Goal: Task Accomplishment & Management: Manage account settings

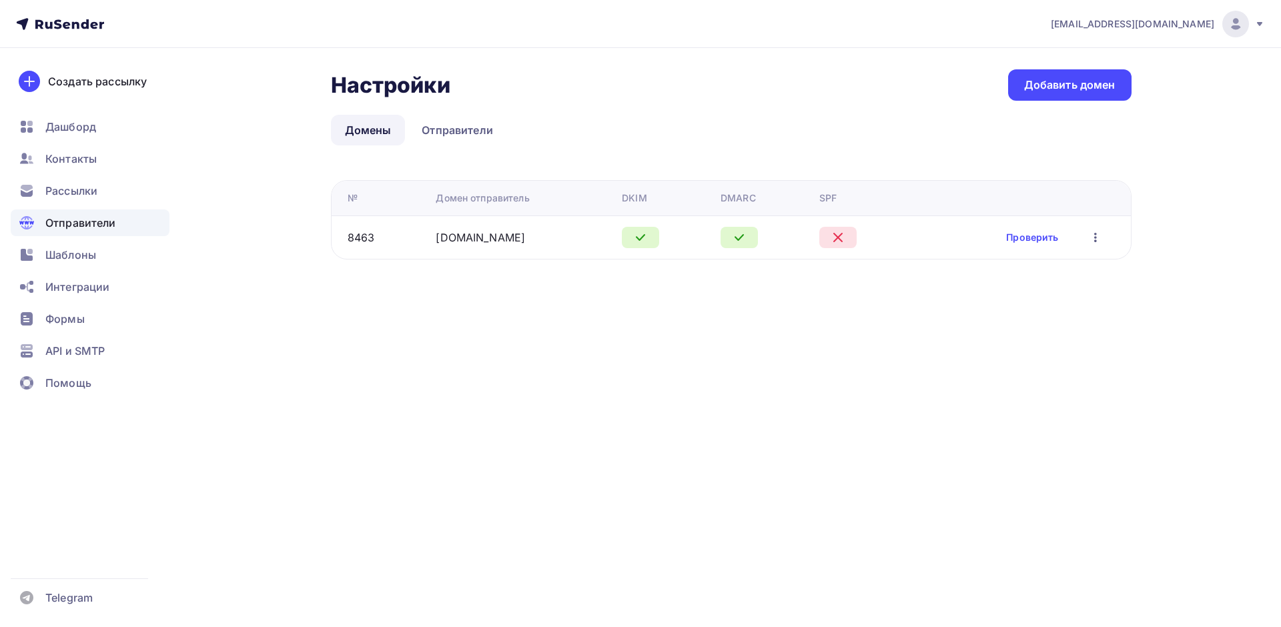
click at [1036, 246] on td "Проверить Редактировать Удалить" at bounding box center [1022, 237] width 218 height 43
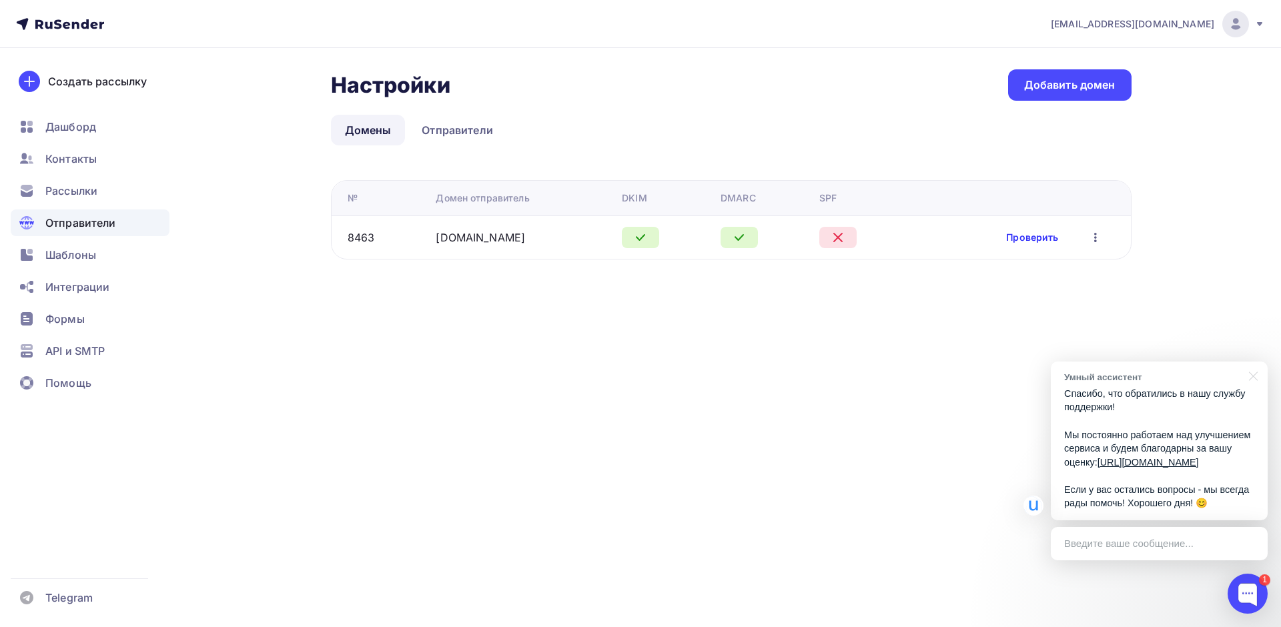
click at [1035, 242] on link "Проверить" at bounding box center [1032, 237] width 52 height 13
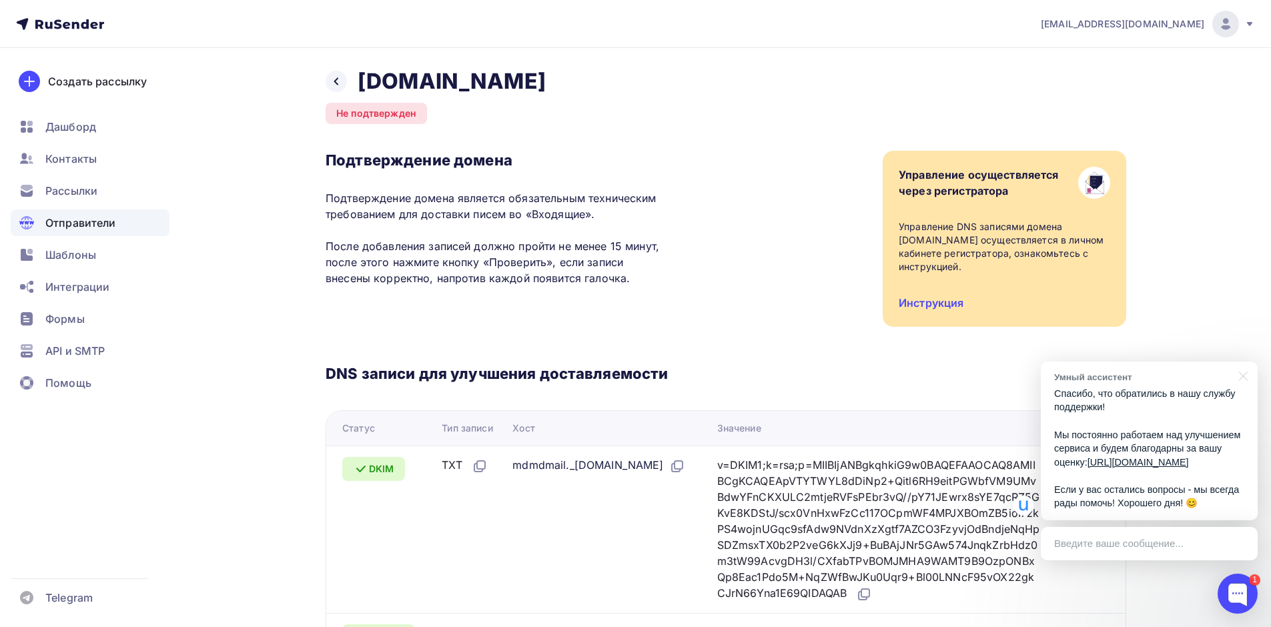
scroll to position [240, 0]
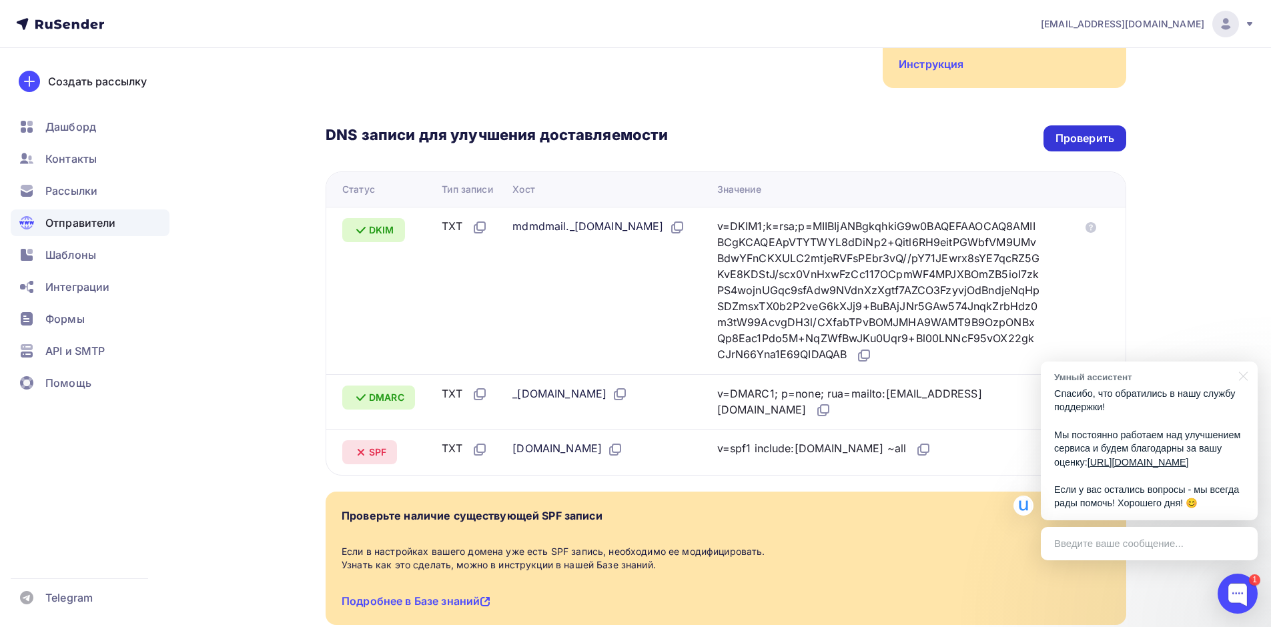
click at [1084, 131] on div "Проверить" at bounding box center [1085, 138] width 59 height 15
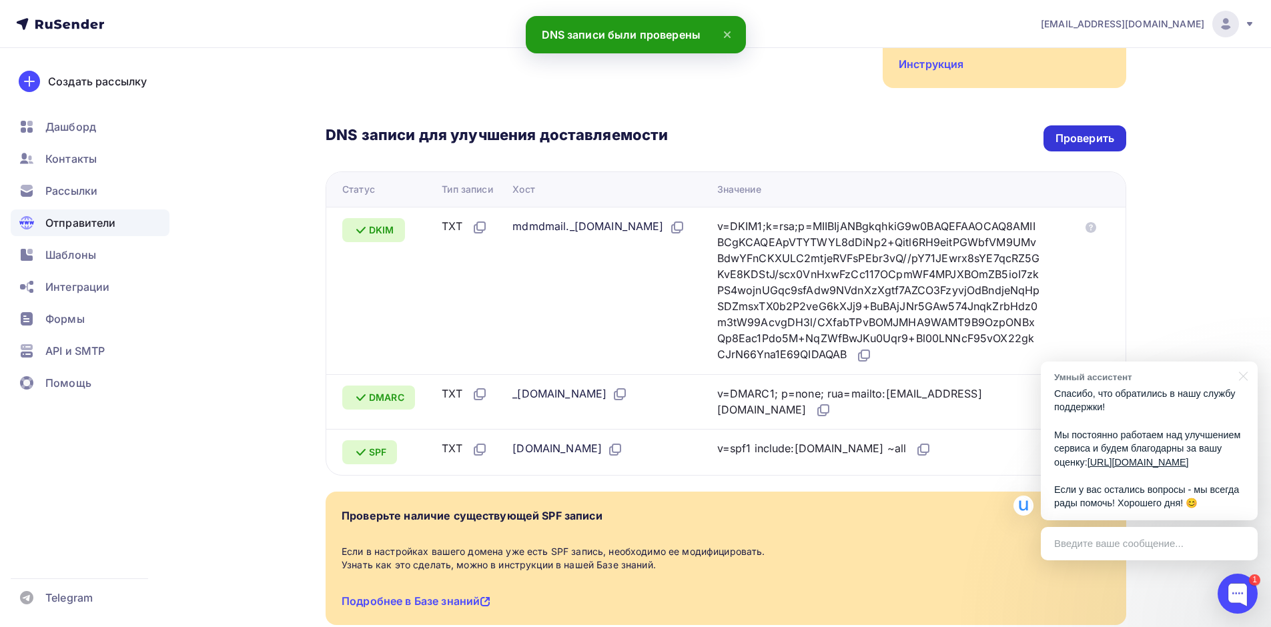
click at [1078, 131] on div "Проверить" at bounding box center [1085, 138] width 59 height 15
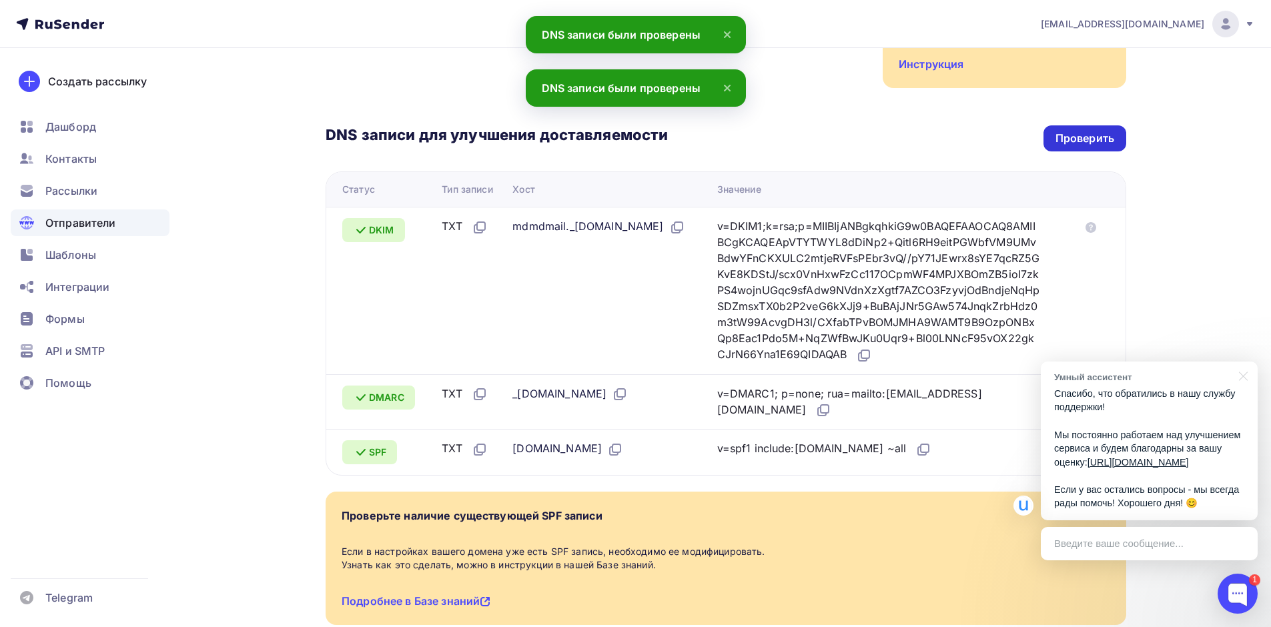
click at [1078, 131] on div "Проверить" at bounding box center [1085, 138] width 59 height 15
click at [97, 193] on span "Рассылки" at bounding box center [71, 191] width 52 height 16
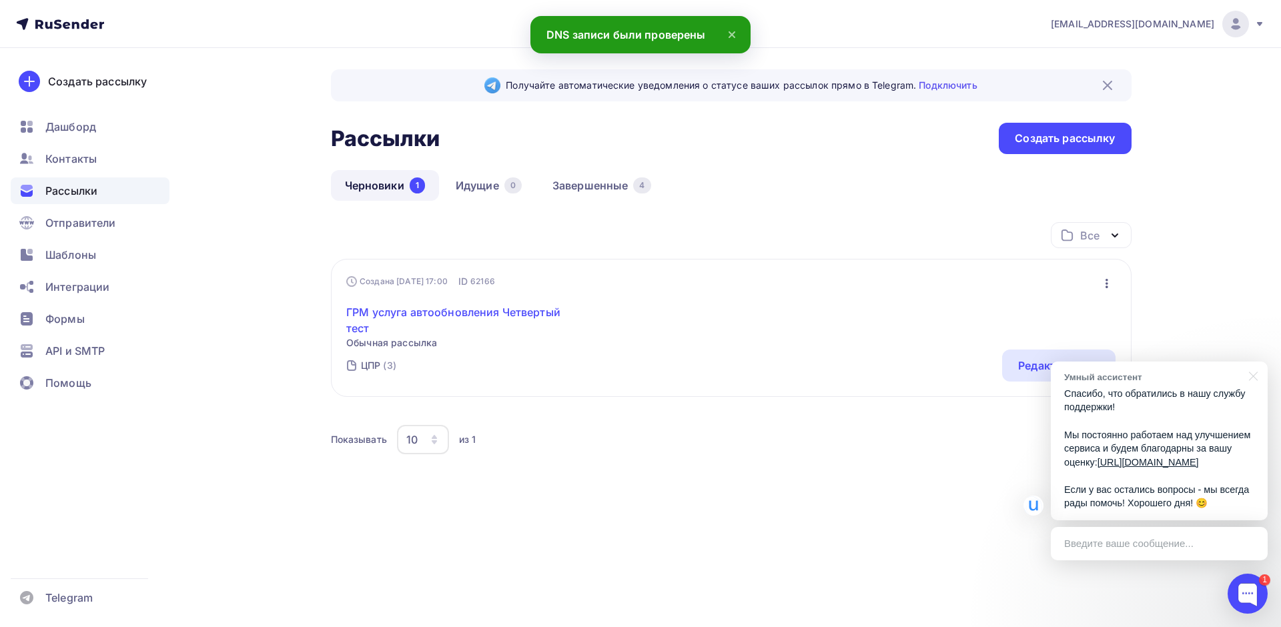
click at [461, 319] on link "ГРМ услуга автообновления Четвертый тест" at bounding box center [460, 320] width 229 height 32
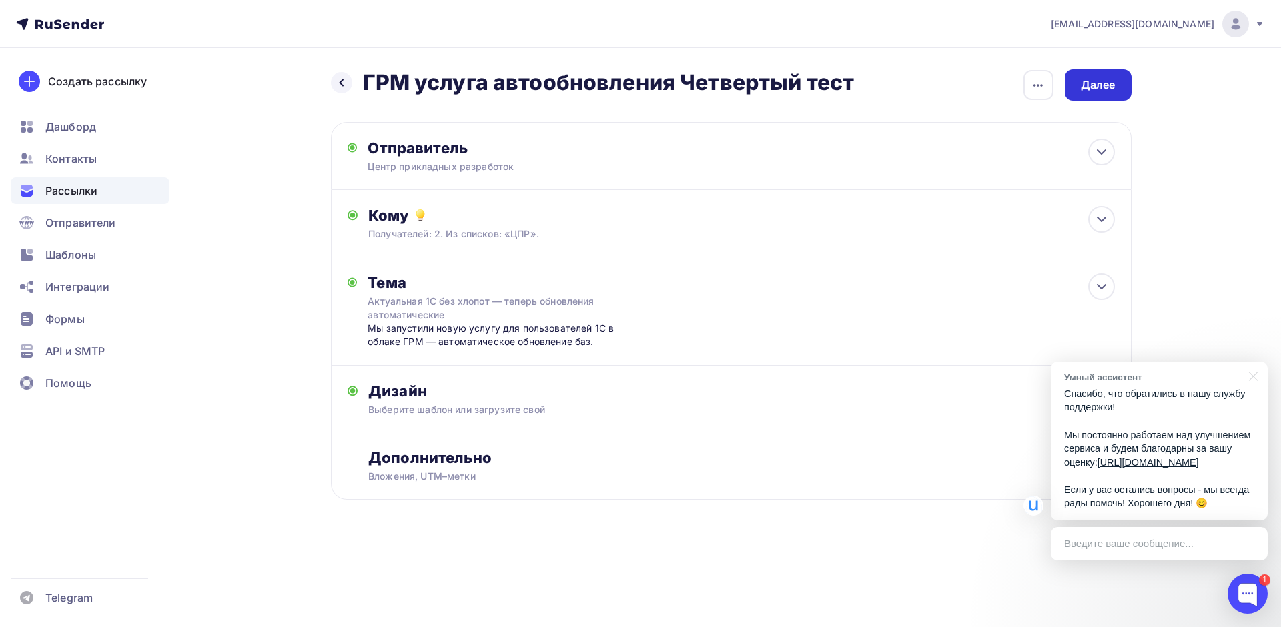
click at [1085, 90] on div "Далее" at bounding box center [1098, 84] width 35 height 15
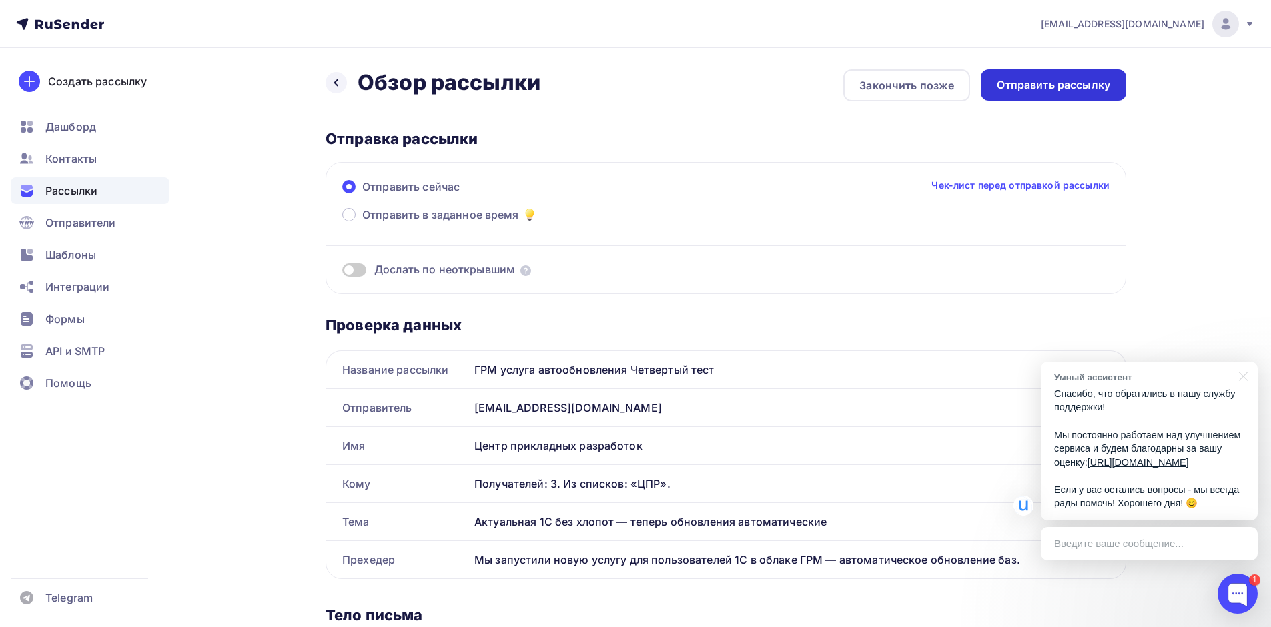
click at [1058, 90] on div "Отправить рассылку" at bounding box center [1053, 84] width 113 height 15
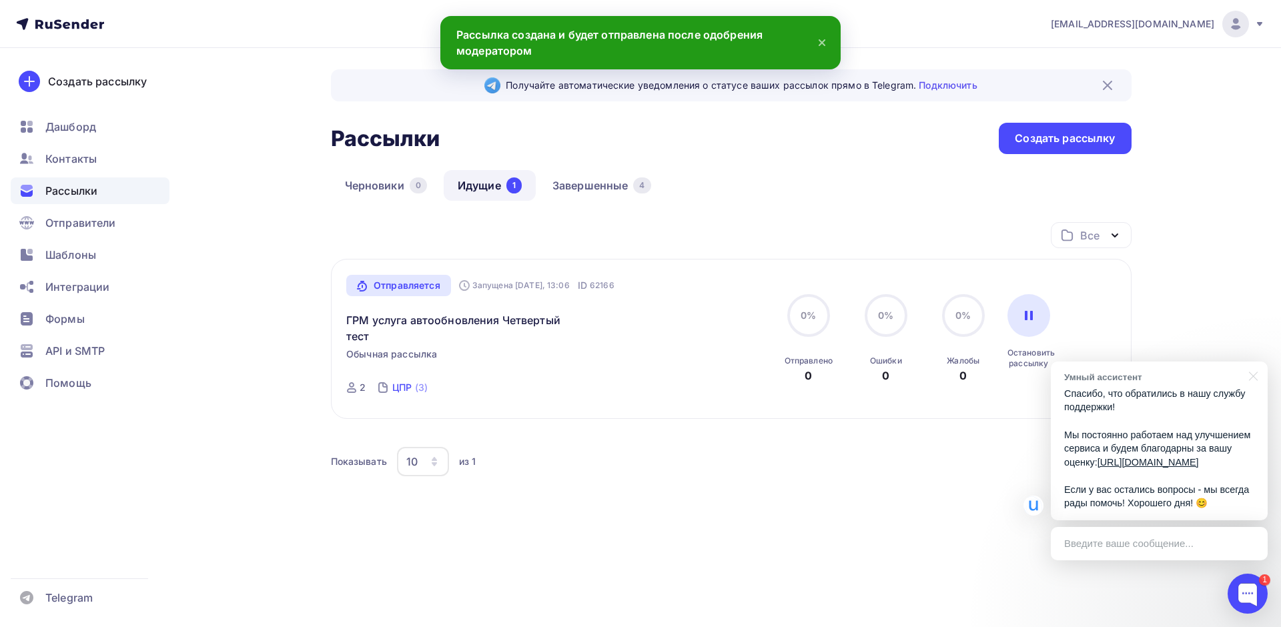
click at [405, 387] on div "ЦПР" at bounding box center [401, 387] width 19 height 13
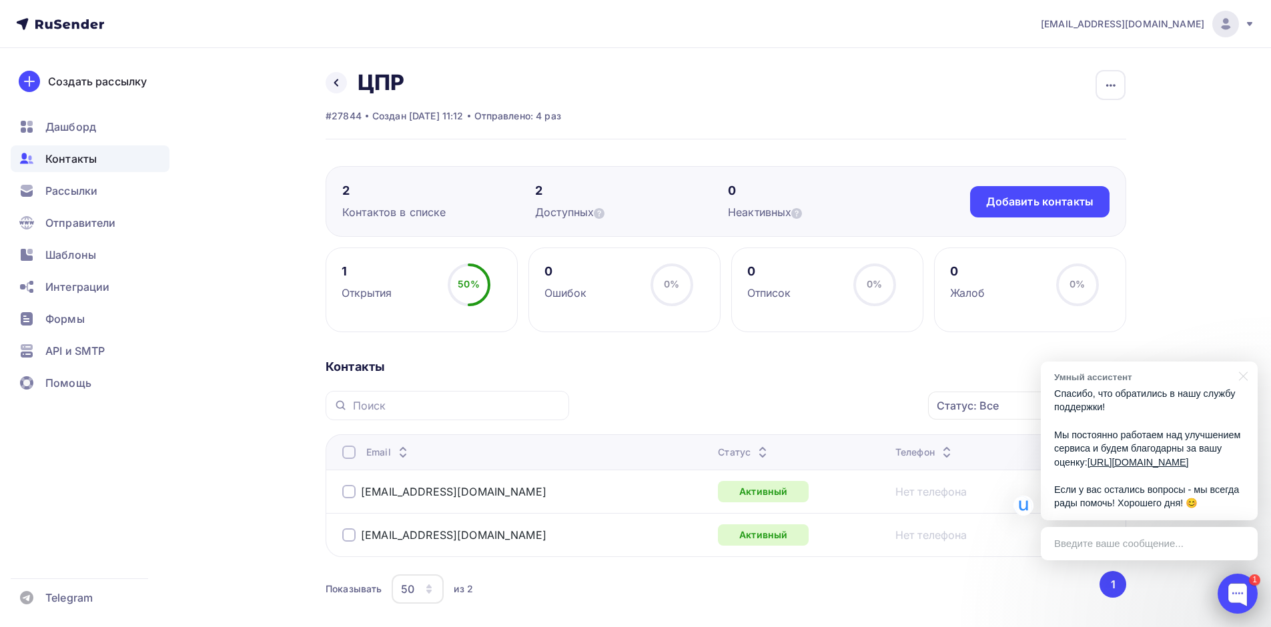
click at [1231, 596] on div at bounding box center [1238, 594] width 40 height 40
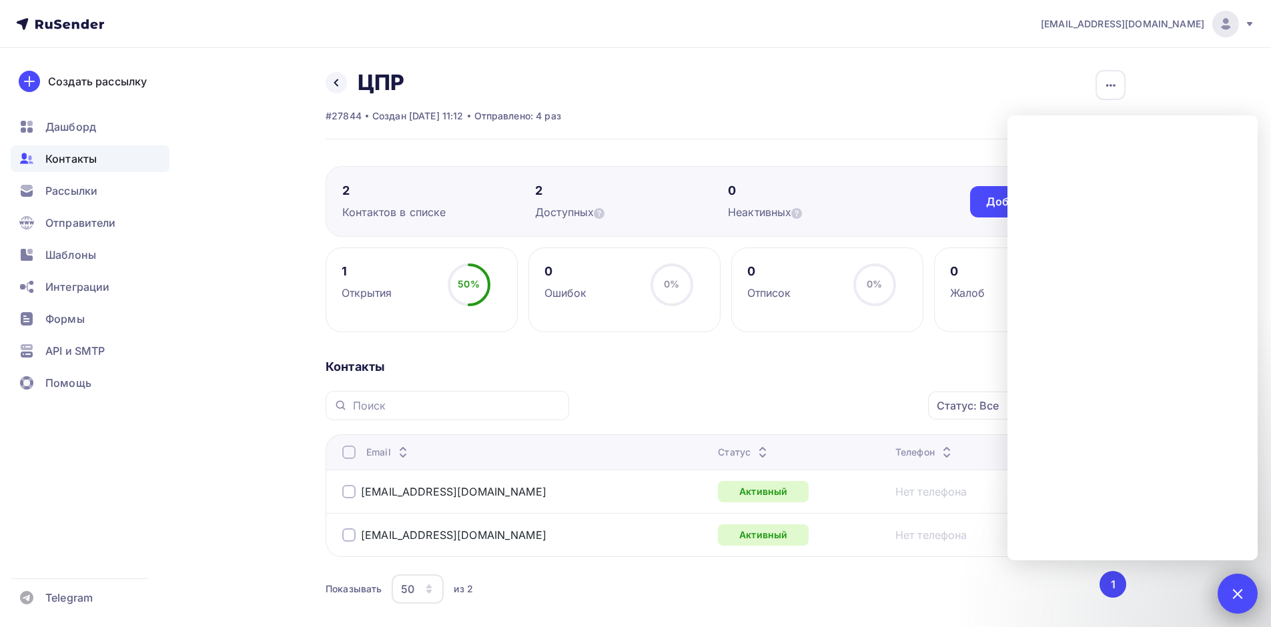
click at [1231, 595] on div at bounding box center [1237, 593] width 18 height 18
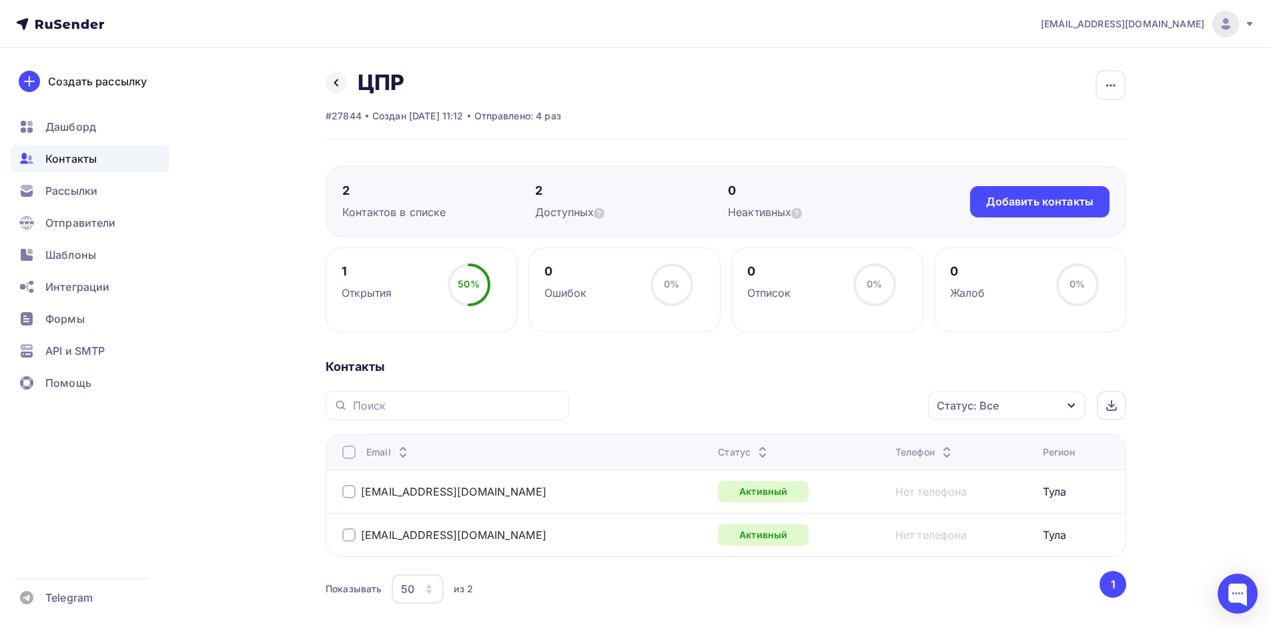
click at [79, 158] on span "Контакты" at bounding box center [70, 159] width 51 height 16
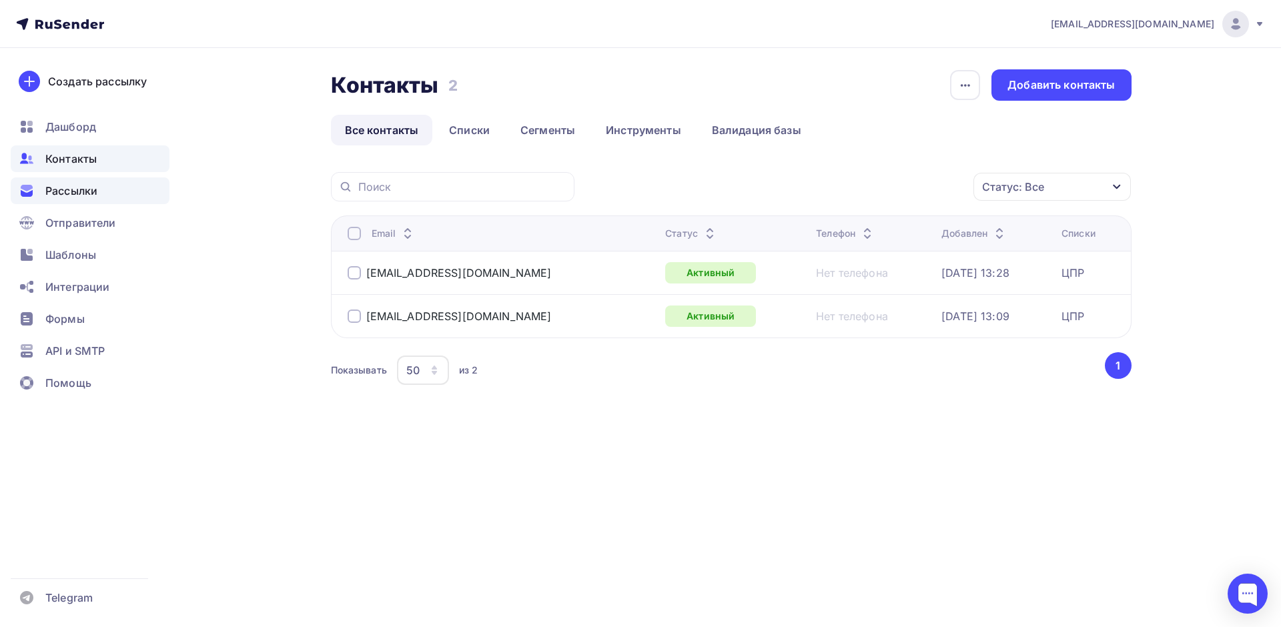
click at [75, 182] on div "Рассылки" at bounding box center [90, 190] width 159 height 27
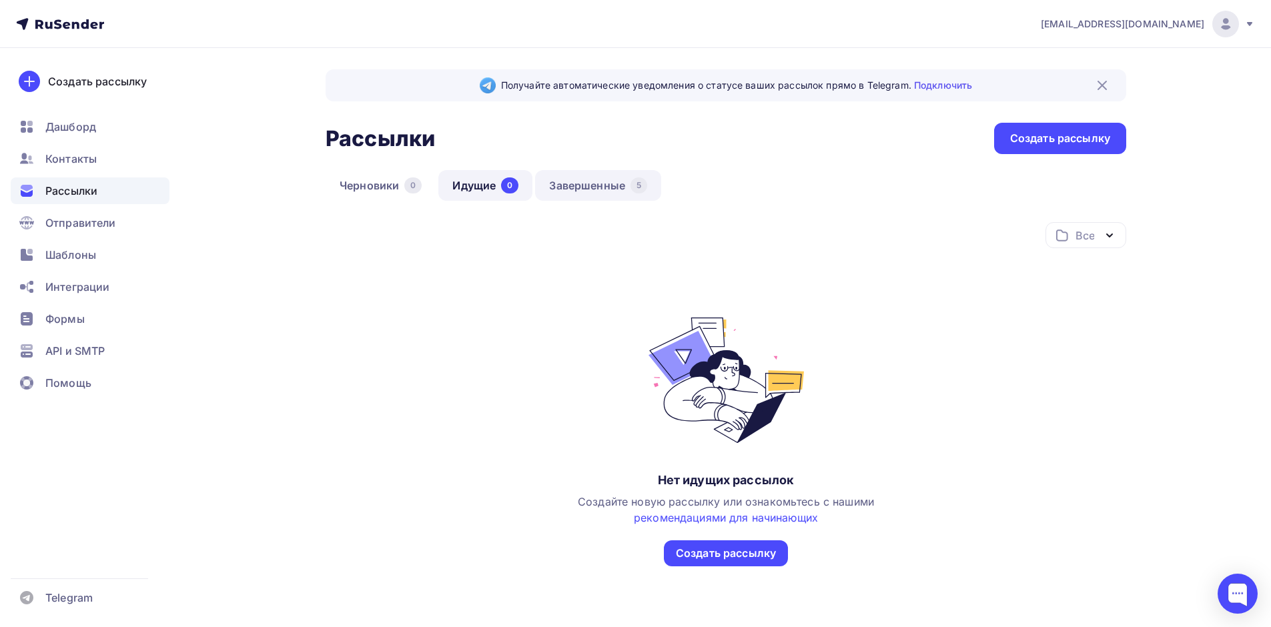
click at [606, 187] on link "Завершенные 5" at bounding box center [598, 185] width 126 height 31
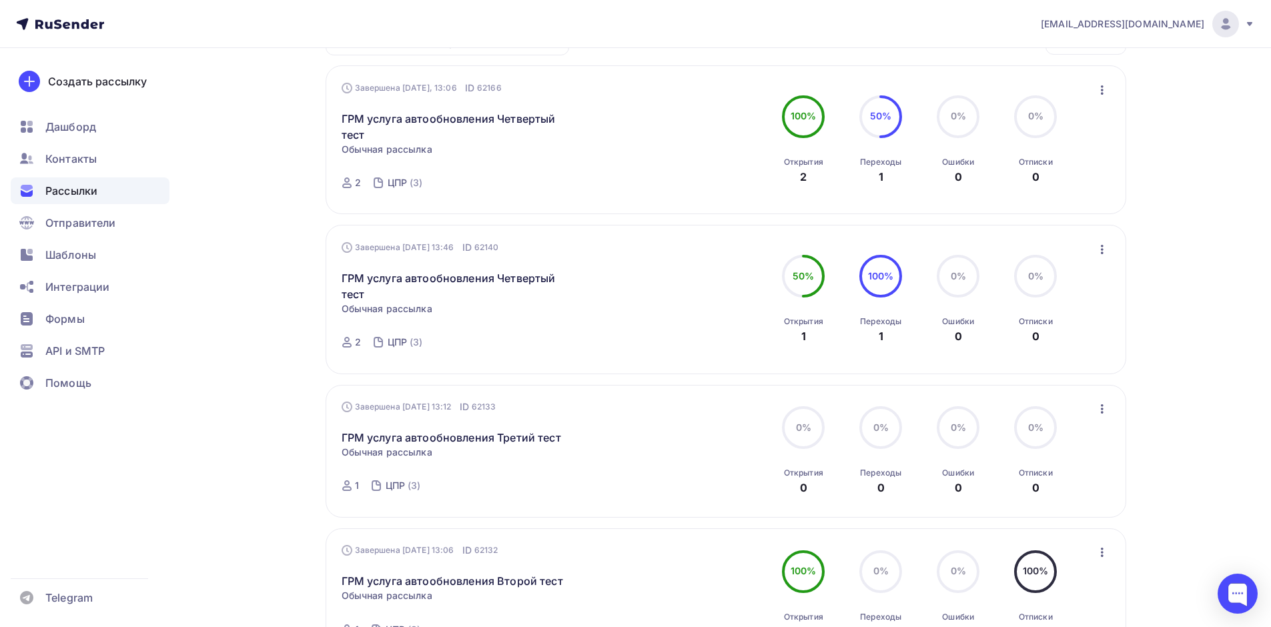
scroll to position [131, 0]
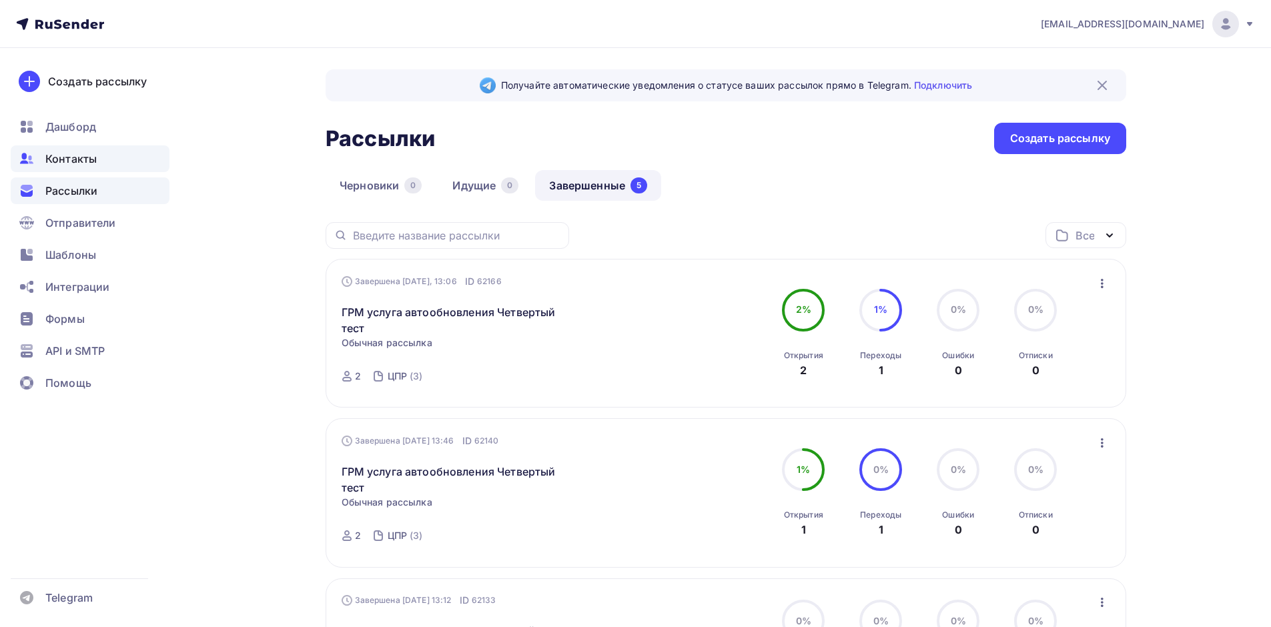
click at [42, 149] on div "Контакты" at bounding box center [90, 158] width 159 height 27
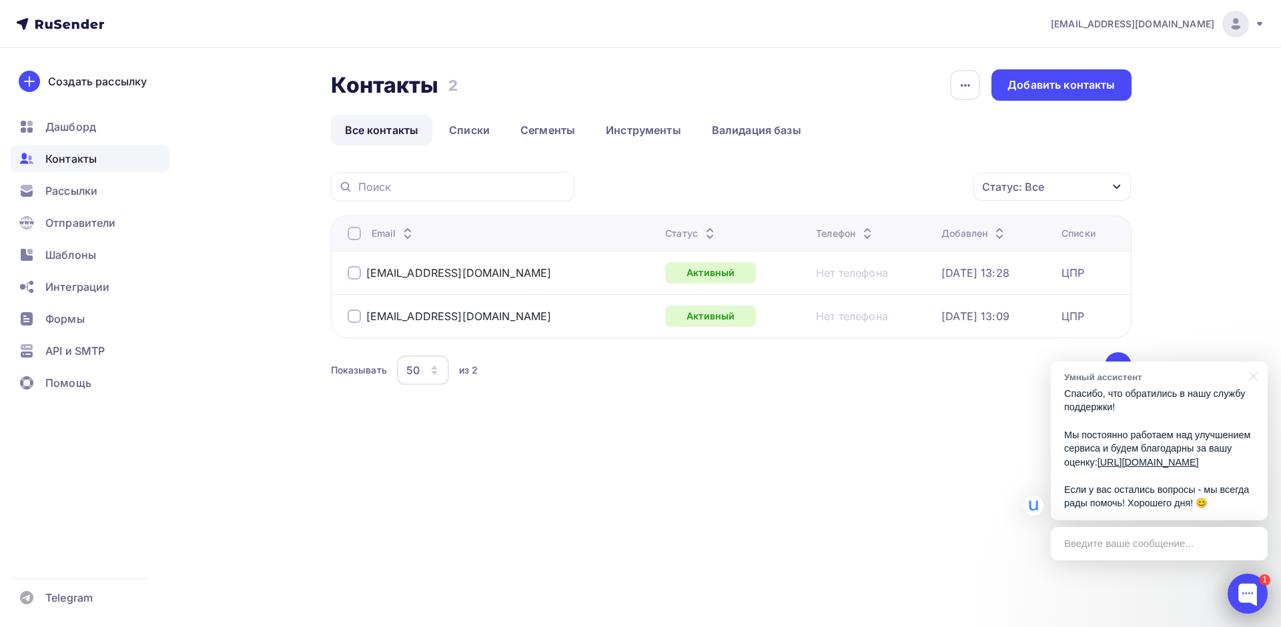
click at [1258, 582] on div at bounding box center [1248, 594] width 40 height 40
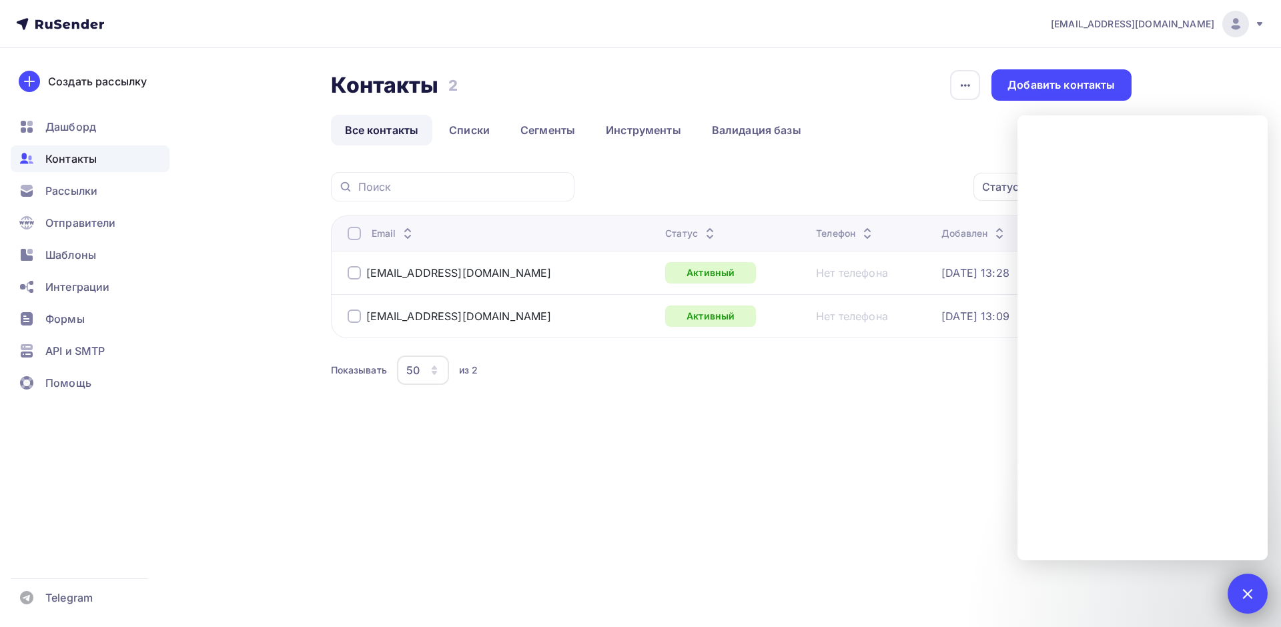
click at [1252, 585] on div "1" at bounding box center [1248, 594] width 40 height 40
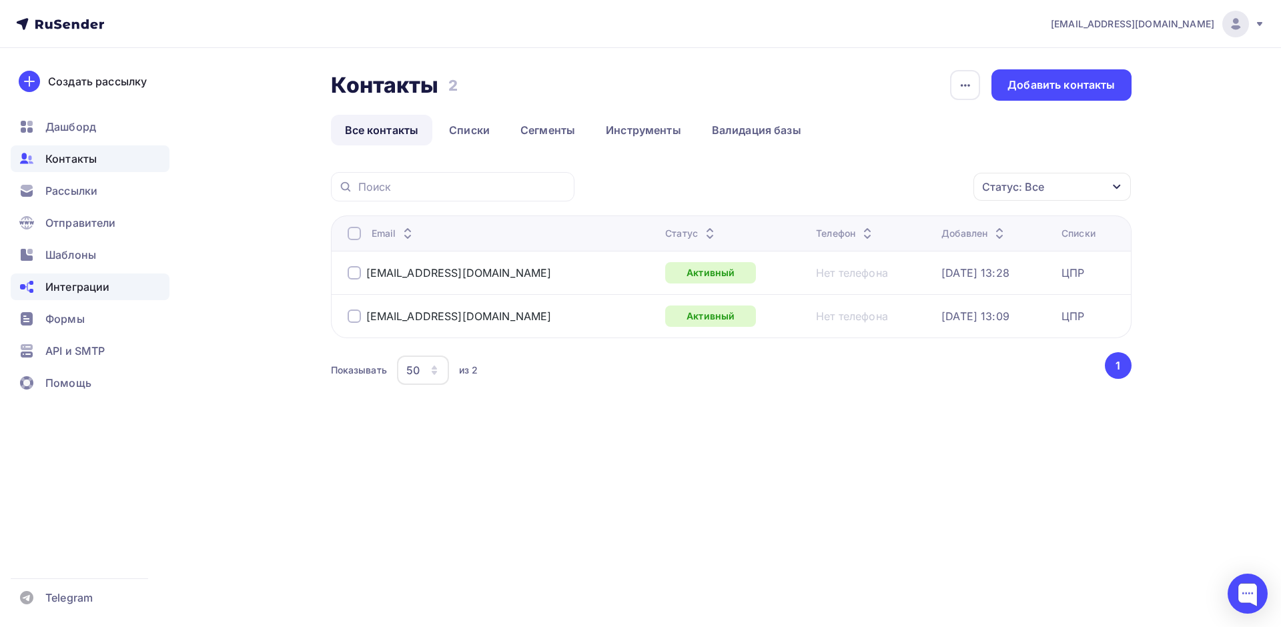
click at [105, 286] on span "Интеграции" at bounding box center [77, 287] width 64 height 16
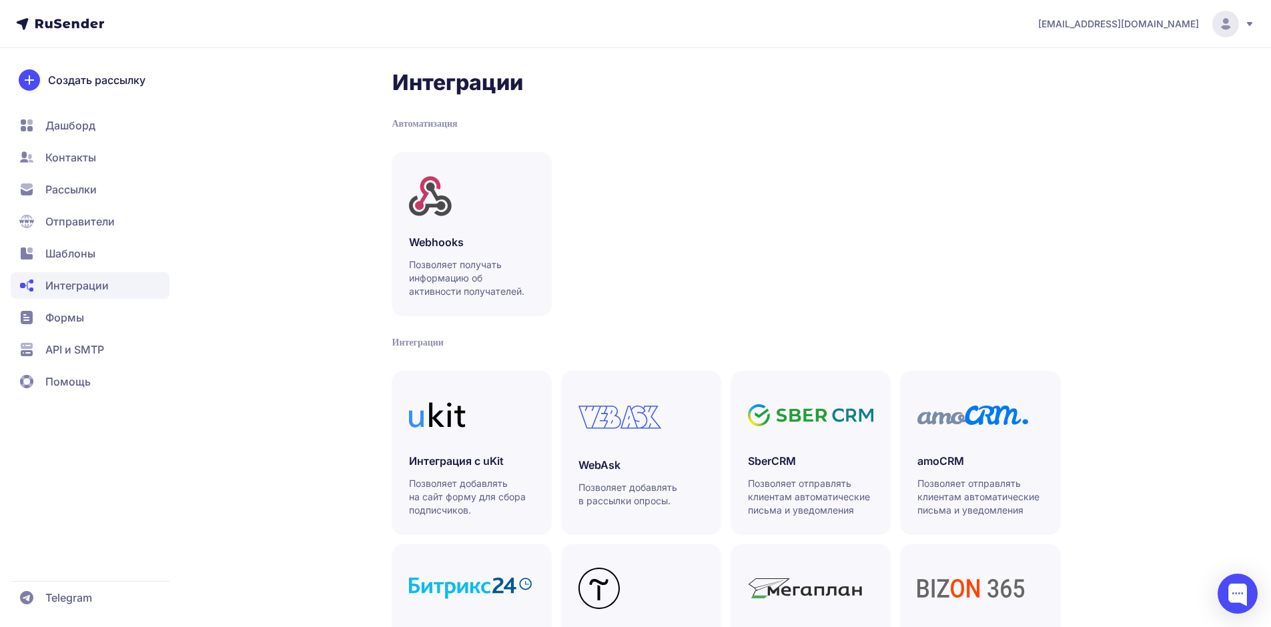
click at [101, 316] on span "Формы" at bounding box center [90, 317] width 159 height 27
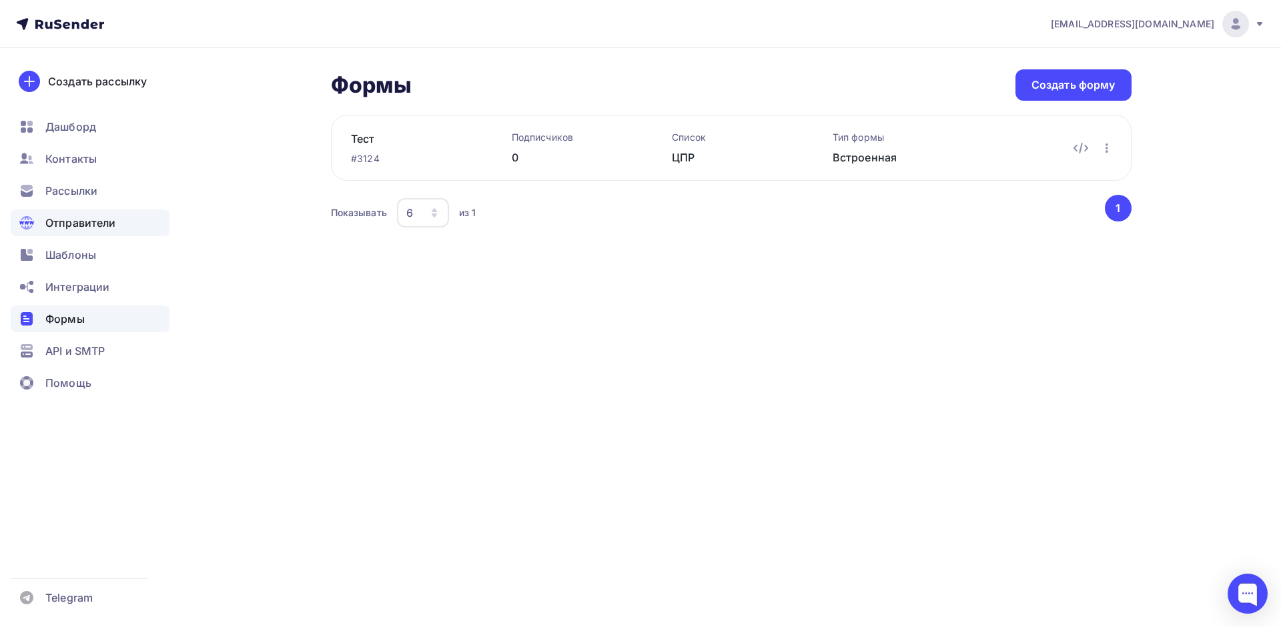
click at [112, 224] on span "Отправители" at bounding box center [80, 223] width 71 height 16
